Goal: Find specific page/section: Find specific page/section

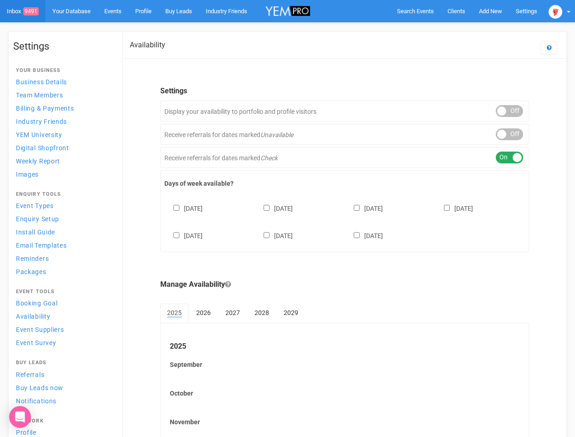
click at [287, 218] on div "[DATE] [DATE] [DATE] [DATE] [DATE] [DATE] [DATE]" at bounding box center [344, 217] width 360 height 55
click at [415, 11] on span "Search Events" at bounding box center [415, 11] width 37 height 7
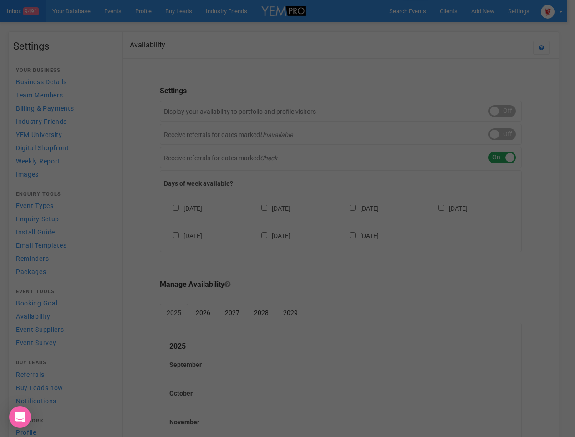
click at [0, 0] on div "Loading..." at bounding box center [0, 0] width 0 height 0
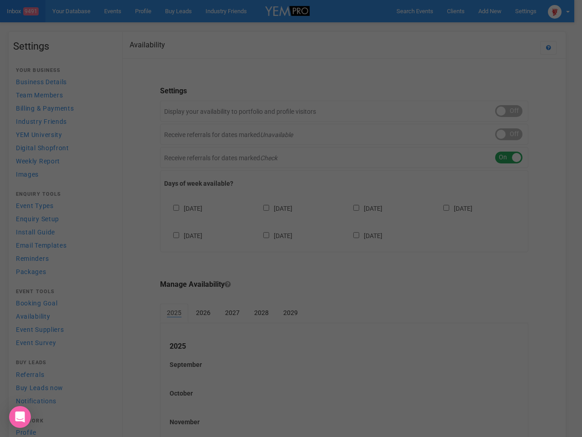
click at [469, 29] on div "Loading..." at bounding box center [291, 218] width 582 height 437
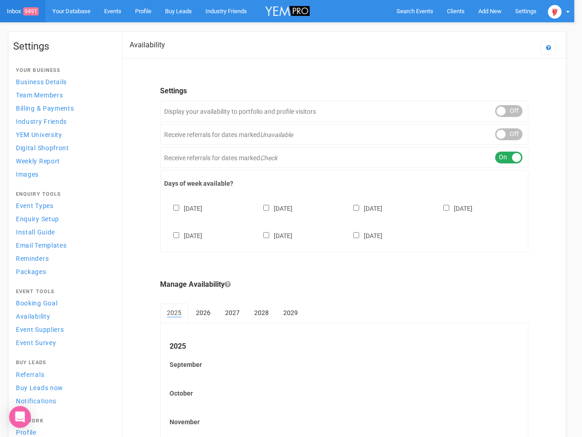
click at [559, 11] on div at bounding box center [291, 218] width 582 height 437
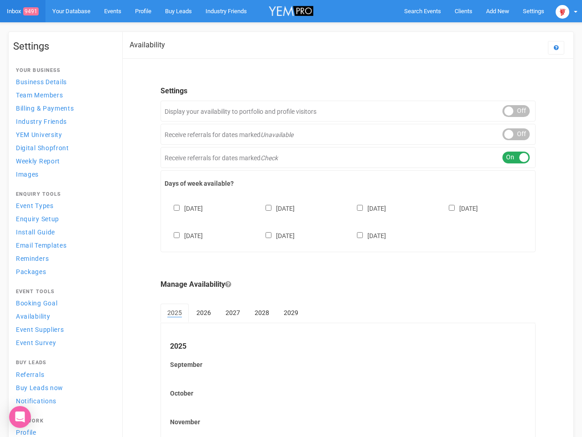
click at [509, 111] on div "ON OFF" at bounding box center [516, 111] width 27 height 12
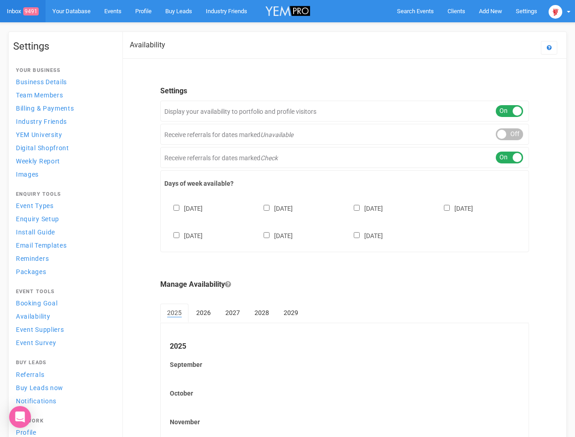
click at [509, 134] on div "ON OFF" at bounding box center [508, 134] width 27 height 12
click at [509, 157] on div "ON OFF" at bounding box center [508, 158] width 27 height 12
click at [344, 221] on div "[DATE] [DATE] [DATE] [DATE] [DATE] [DATE] [DATE]" at bounding box center [344, 217] width 360 height 55
